Goal: Task Accomplishment & Management: Use online tool/utility

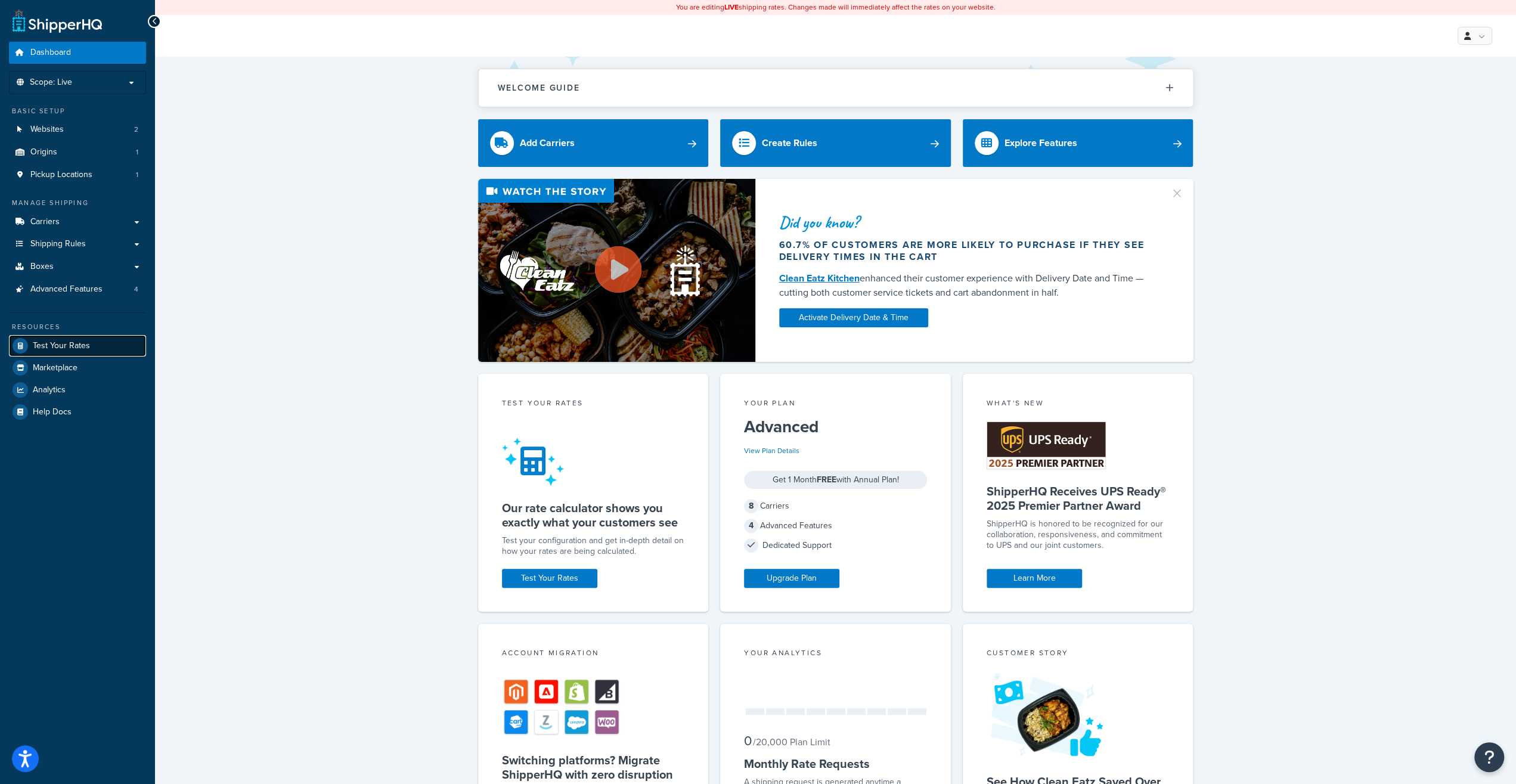
click at [71, 347] on span "Test Your Rates" at bounding box center [61, 346] width 57 height 10
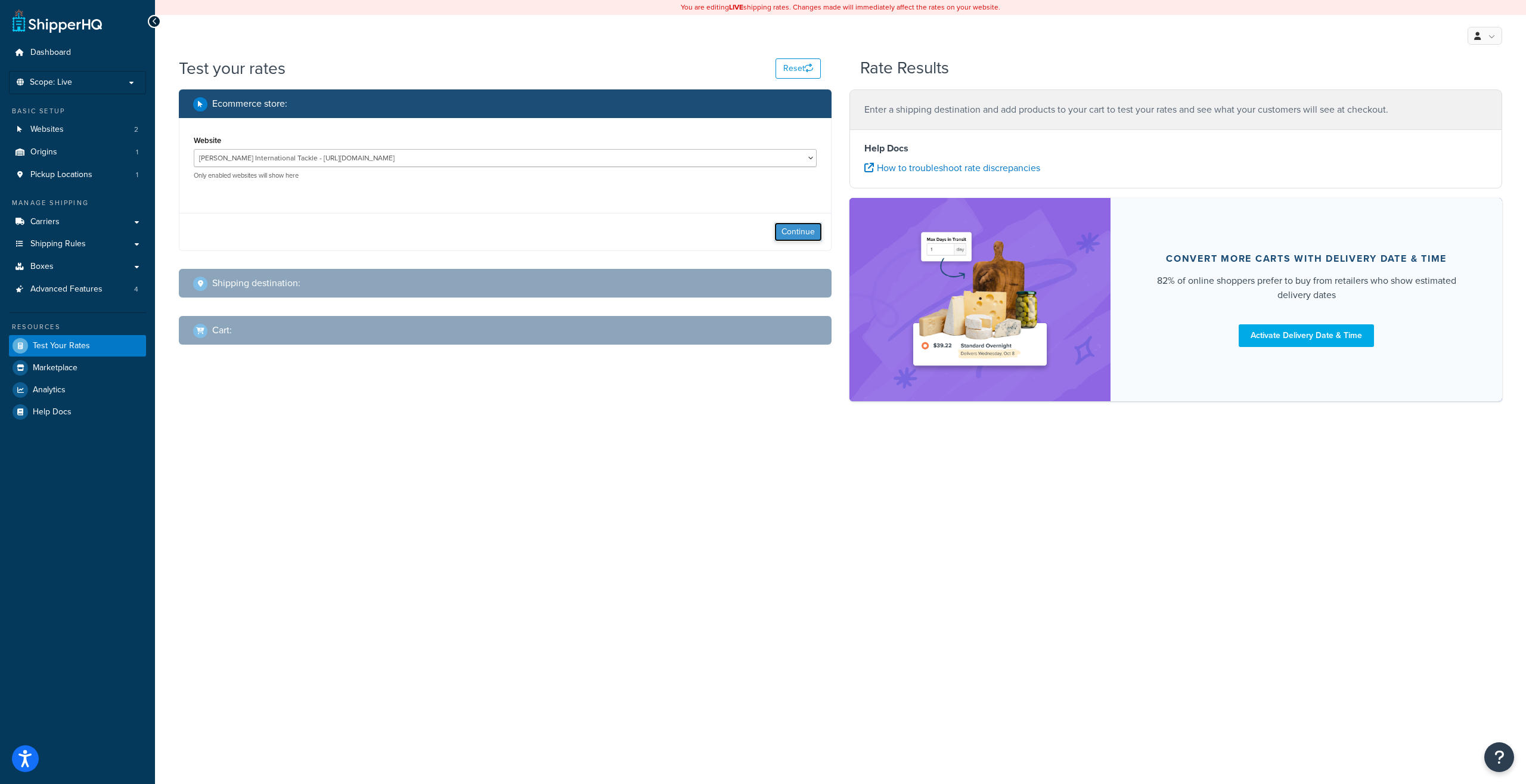
click at [811, 224] on button "Continue" at bounding box center [798, 232] width 48 height 19
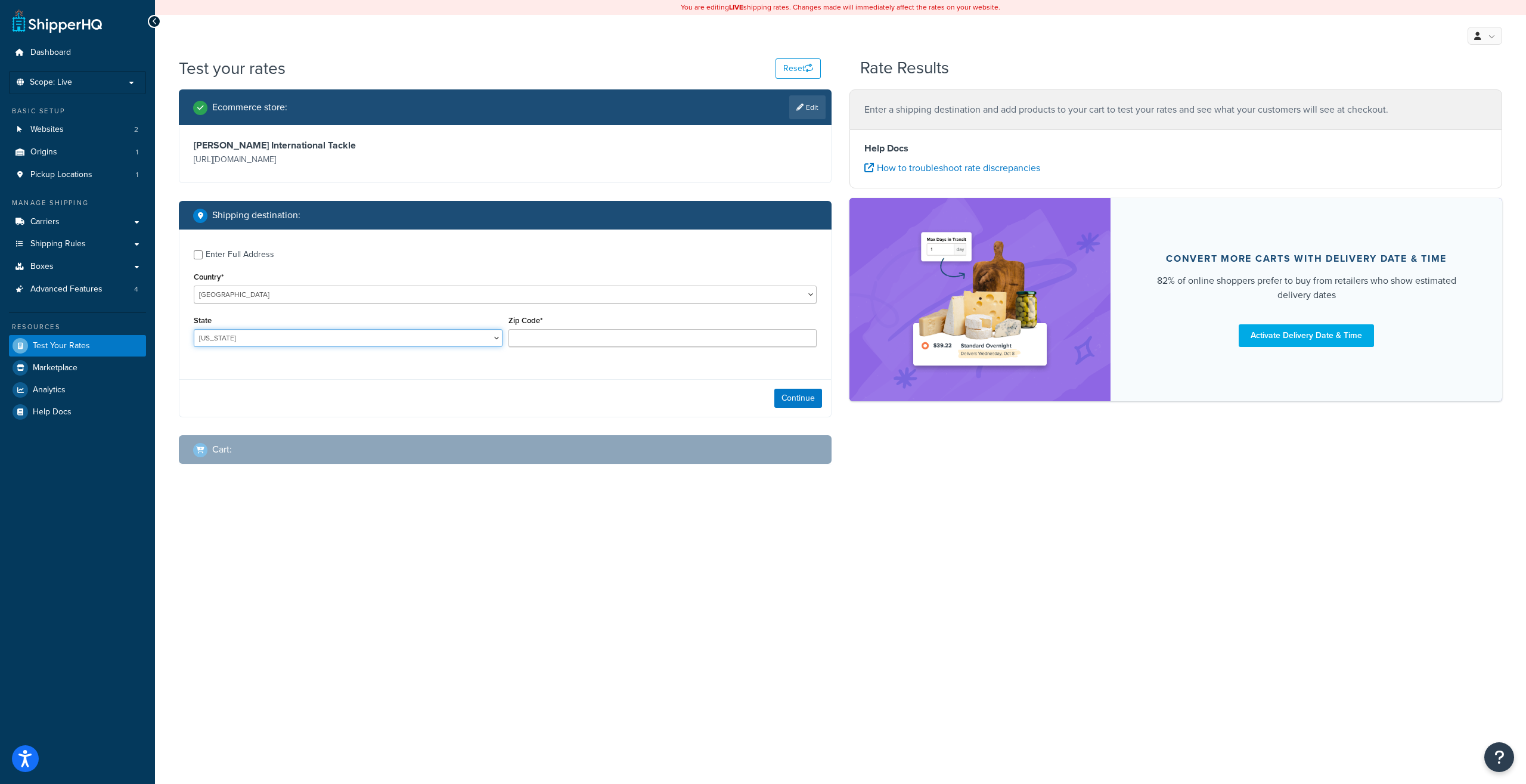
click at [194, 329] on select "Alabama Alaska American Samoa Arizona Arkansas Armed Forces Americas Armed Forc…" at bounding box center [348, 338] width 308 height 18
click at [283, 328] on div "State Alabama Alaska American Samoa Arizona Arkansas Armed Forces Americas Arme…" at bounding box center [348, 330] width 308 height 35
click at [194, 329] on select "Alabama Alaska American Samoa Arizona Arkansas Armed Forces Americas Armed Forc…" at bounding box center [348, 338] width 308 height 18
select select "CA"
type input "0"
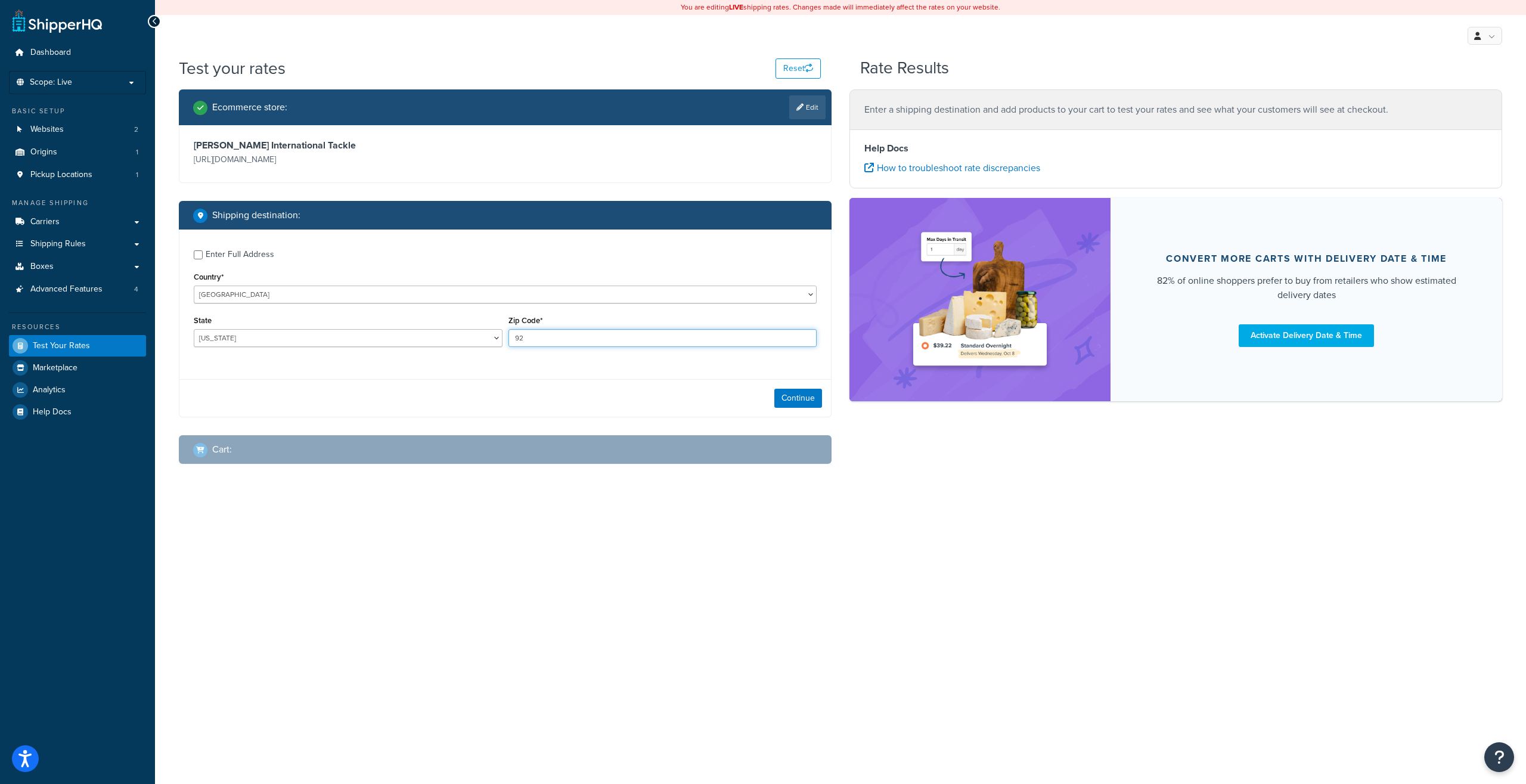
type input "9"
type input "3"
type input "2"
type input "92703"
click at [55, 272] on link "Boxes" at bounding box center [77, 267] width 137 height 22
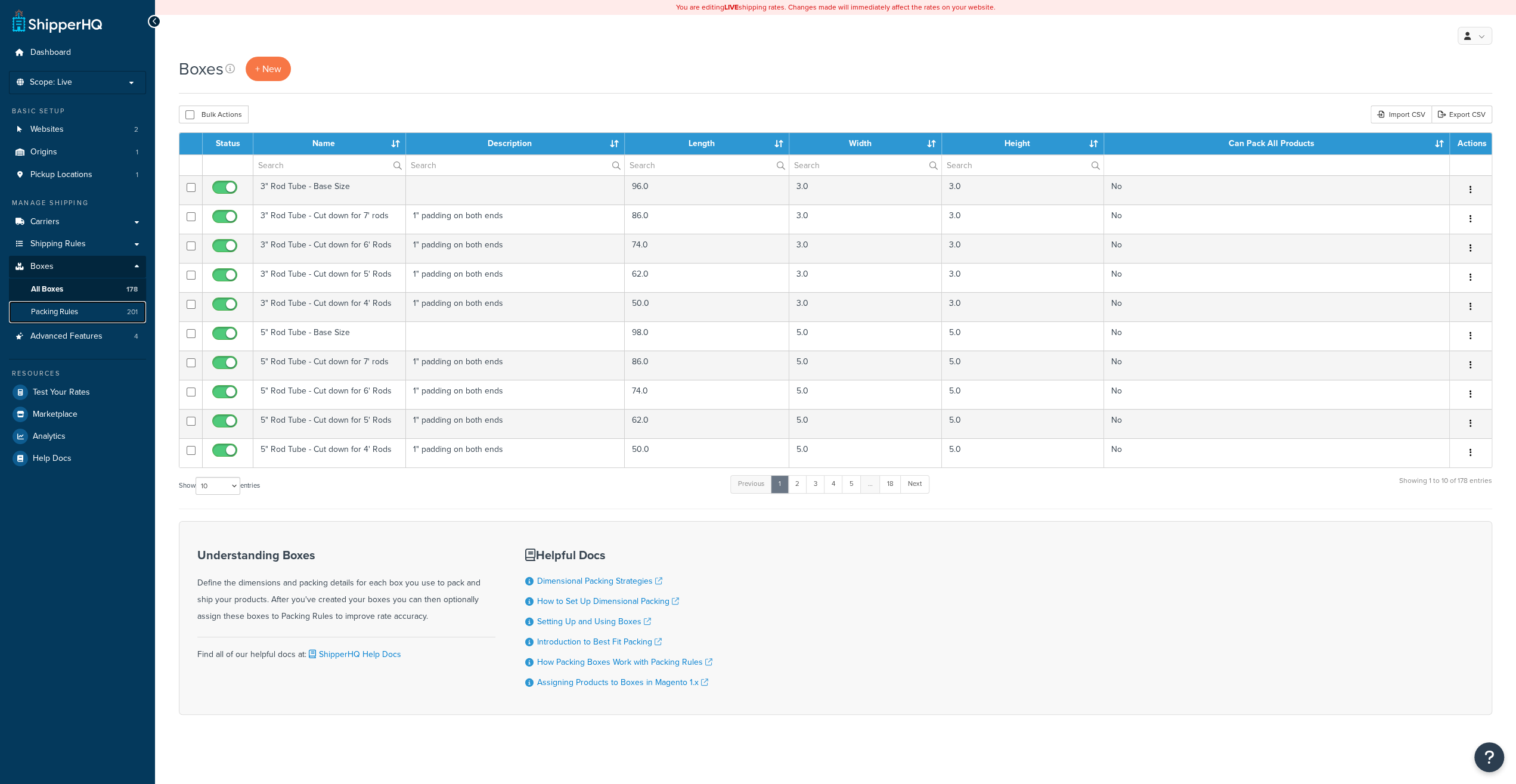
click at [54, 316] on span "Packing Rules" at bounding box center [54, 312] width 47 height 10
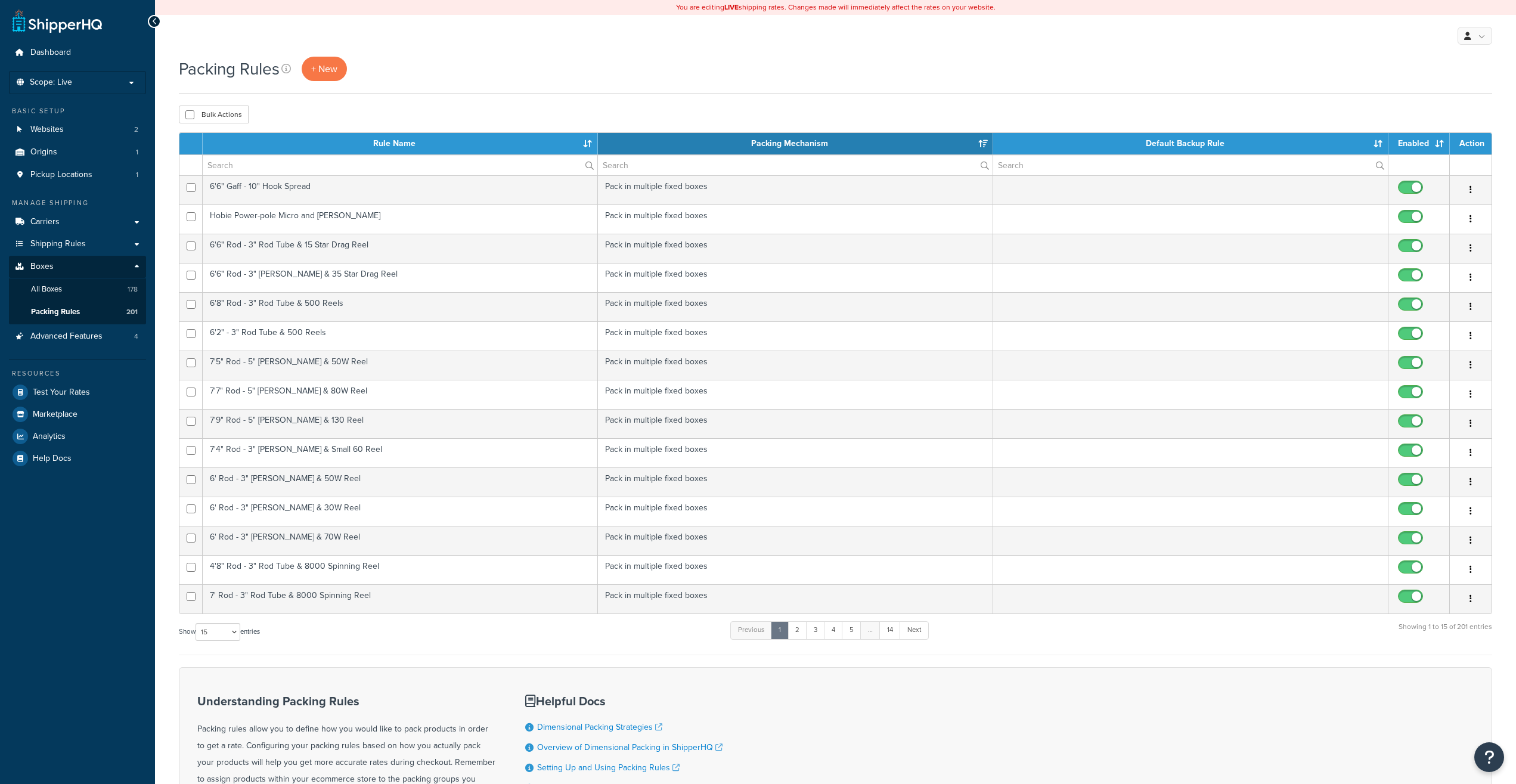
select select "15"
click at [288, 164] on input "text" at bounding box center [400, 165] width 395 height 20
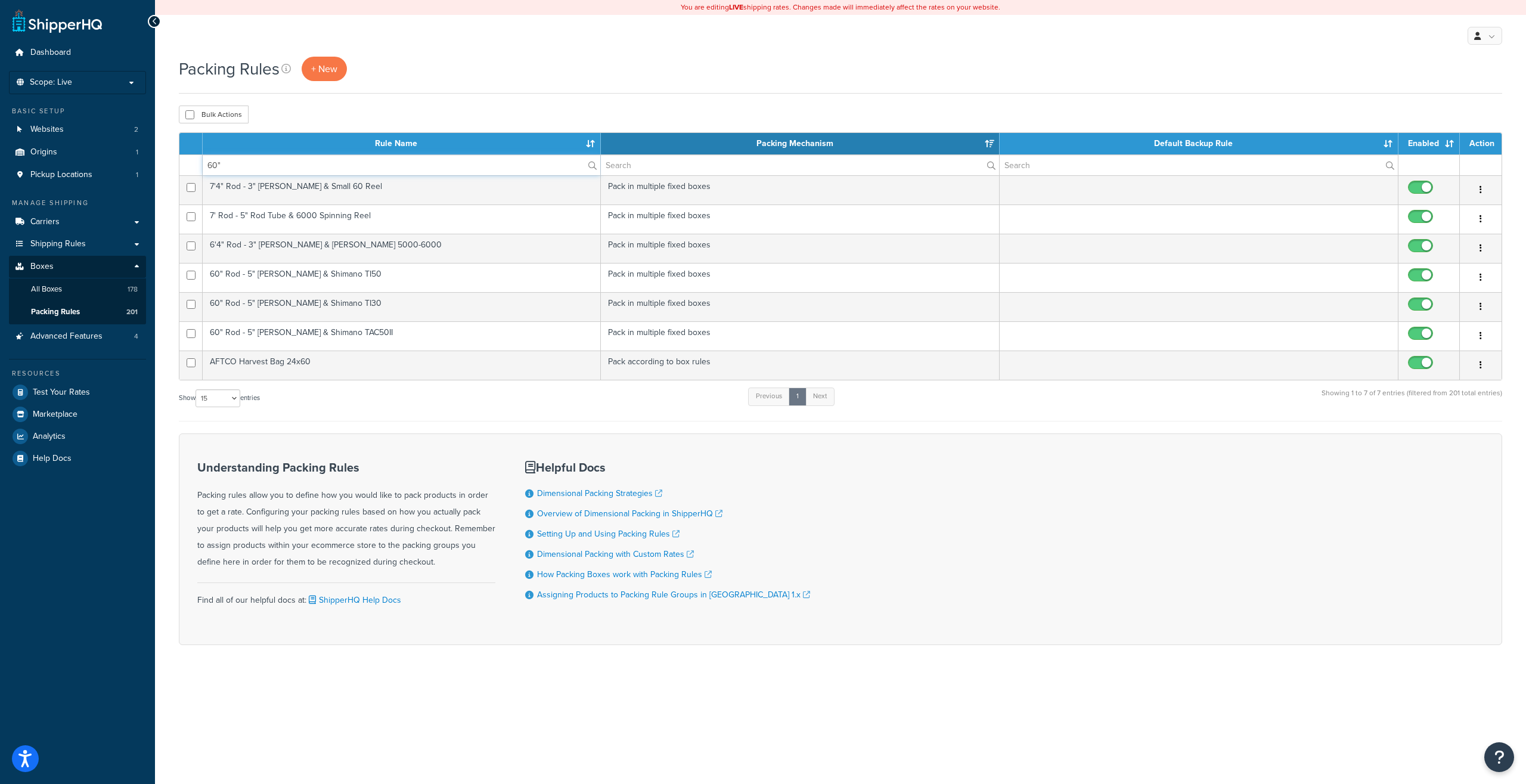
type input "60""
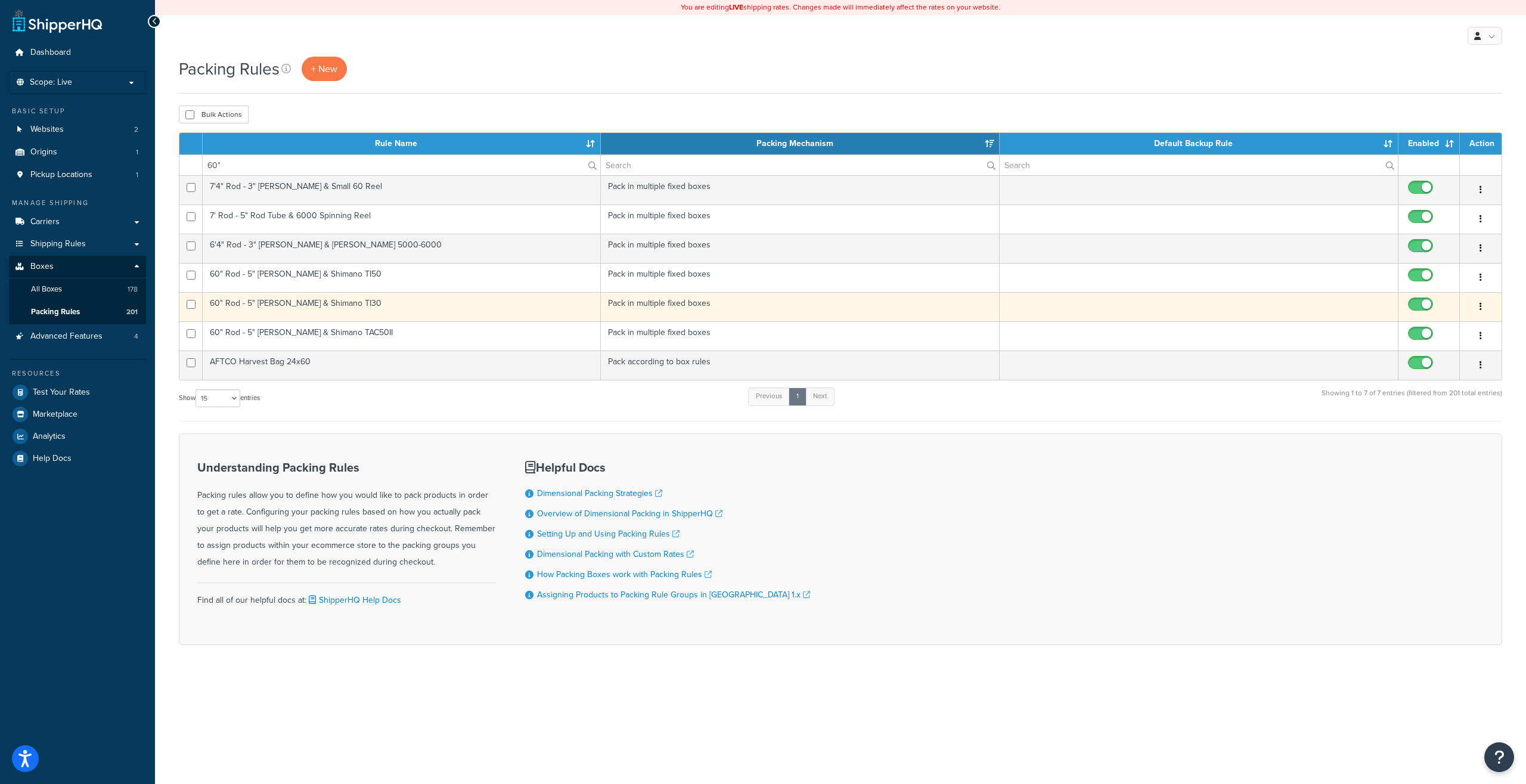
click at [326, 313] on td "60" Rod - 5" [PERSON_NAME] & Shimano TI30" at bounding box center [402, 306] width 399 height 29
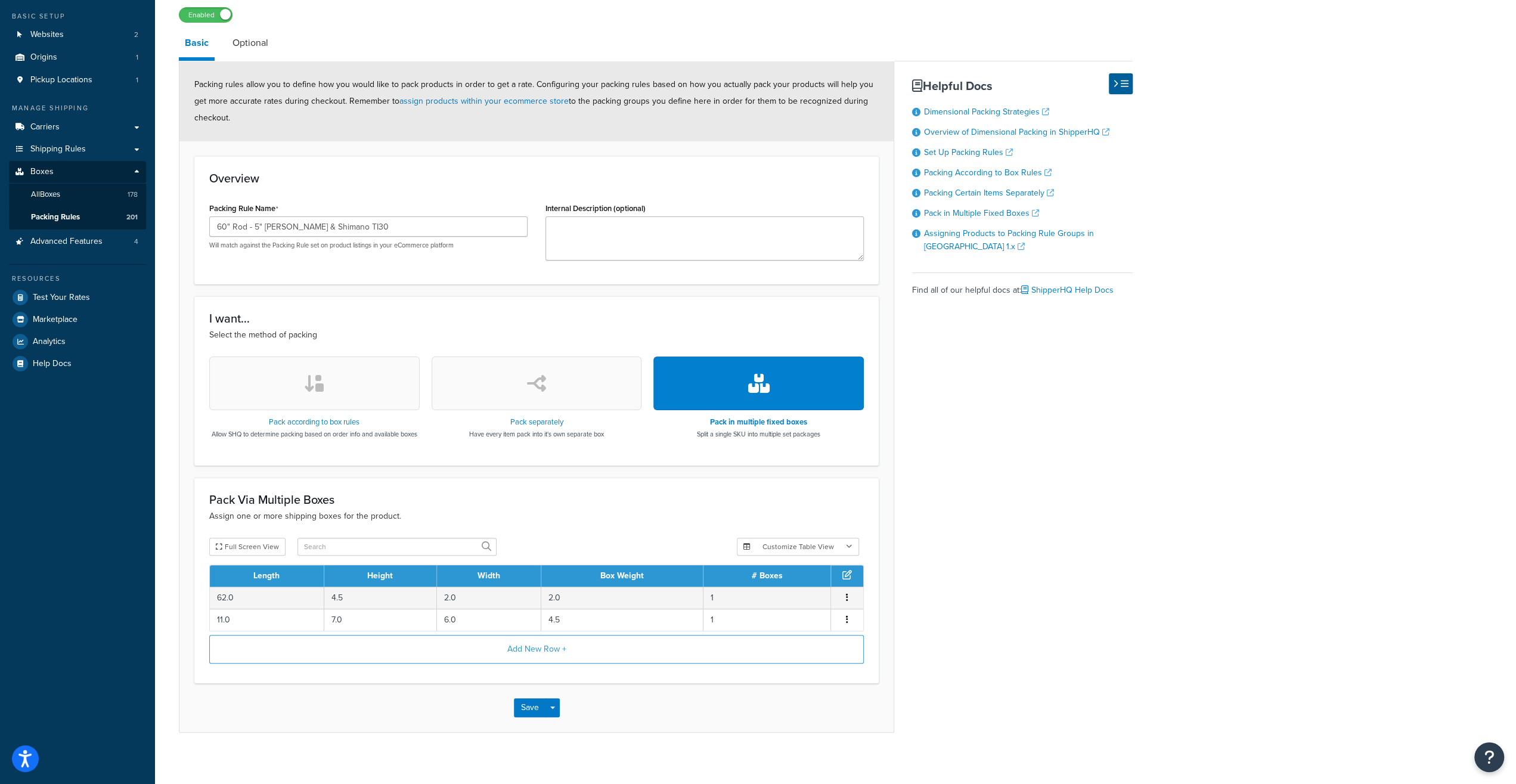
scroll to position [102, 0]
